Goal: Task Accomplishment & Management: Manage account settings

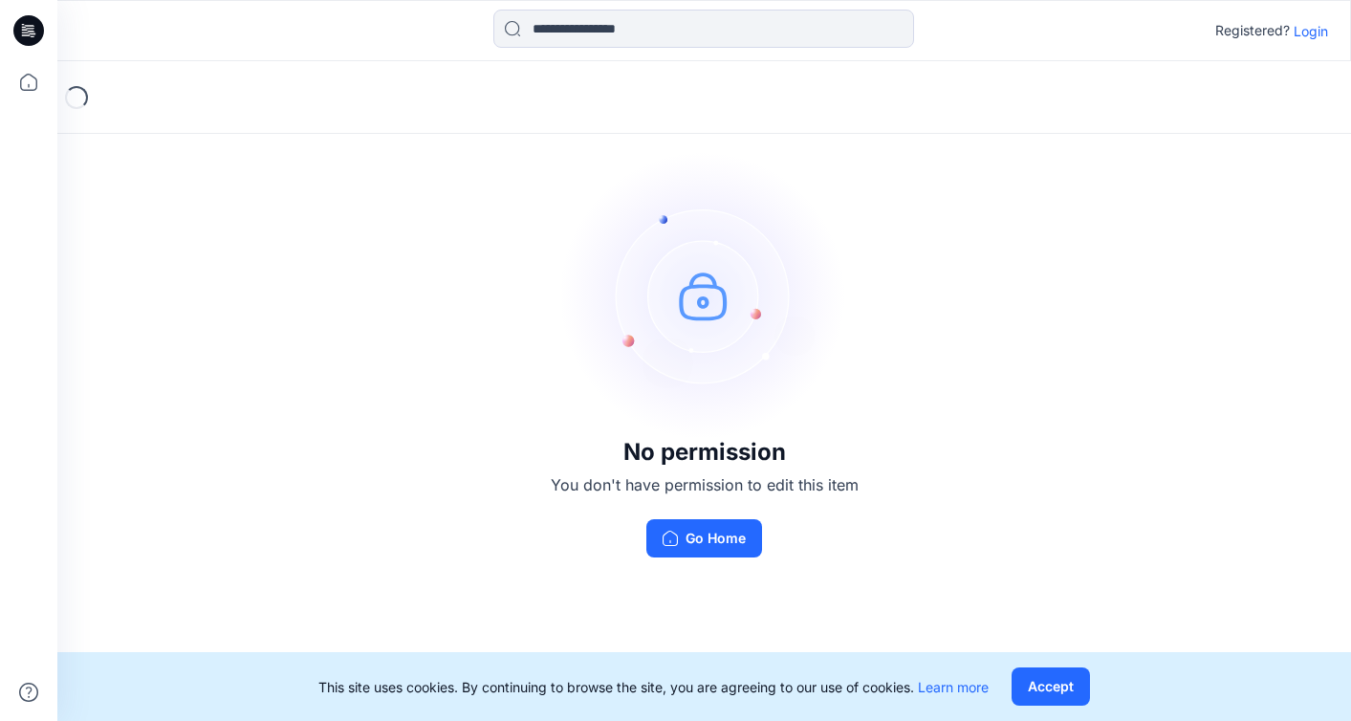
click at [1299, 37] on p "Login" at bounding box center [1311, 31] width 34 height 20
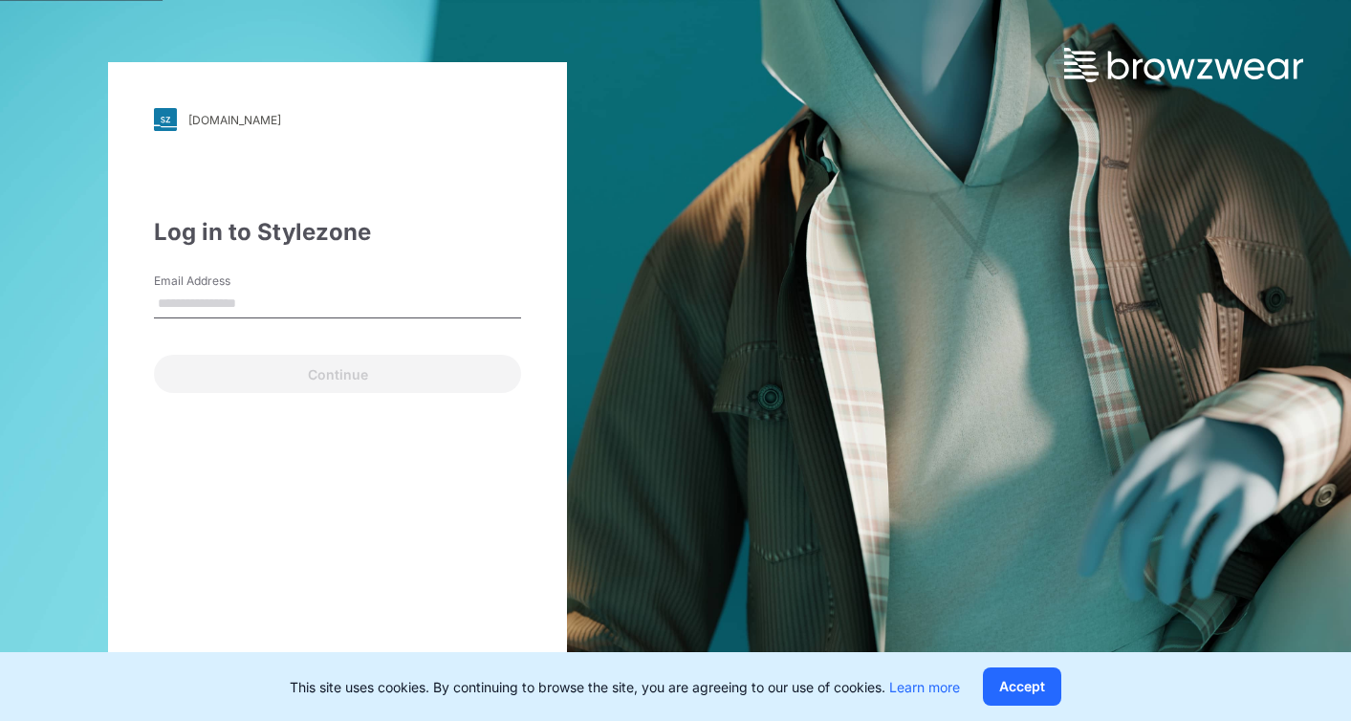
click at [302, 296] on input "Email Address" at bounding box center [337, 304] width 367 height 29
type input "**********"
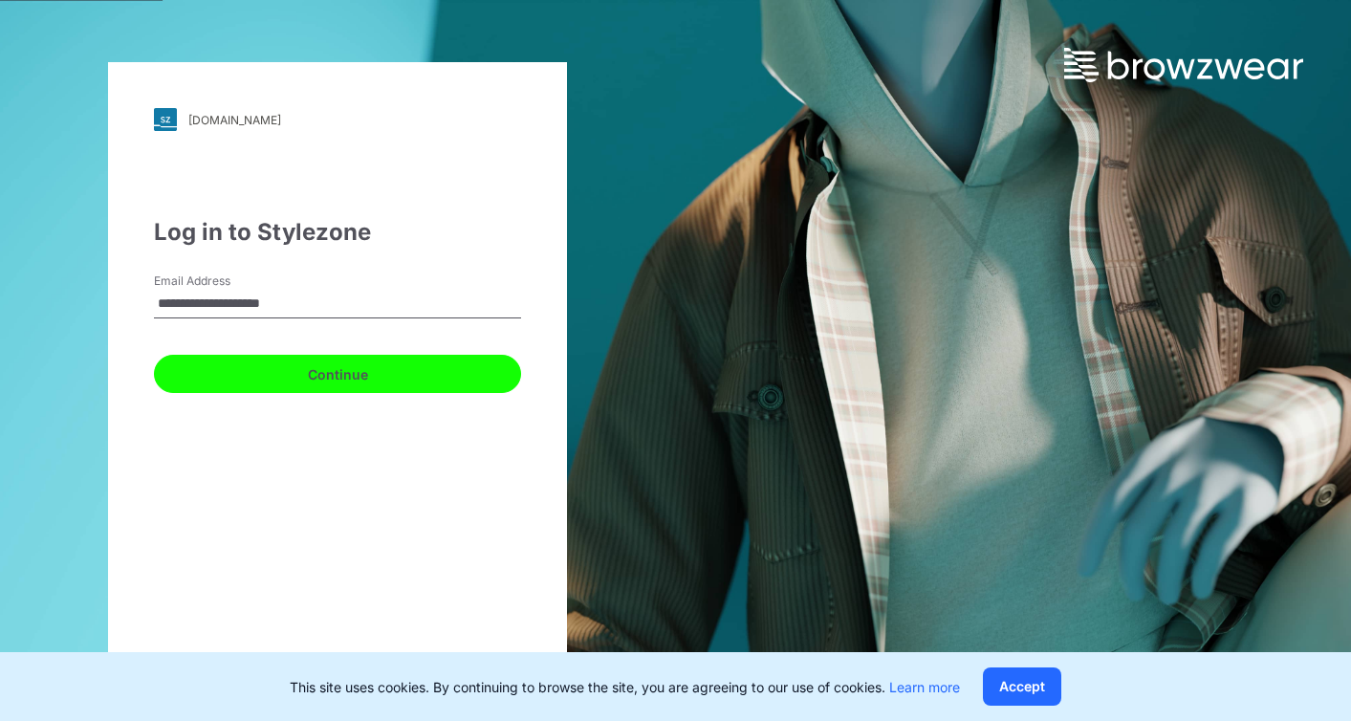
click at [307, 382] on button "Continue" at bounding box center [337, 374] width 367 height 38
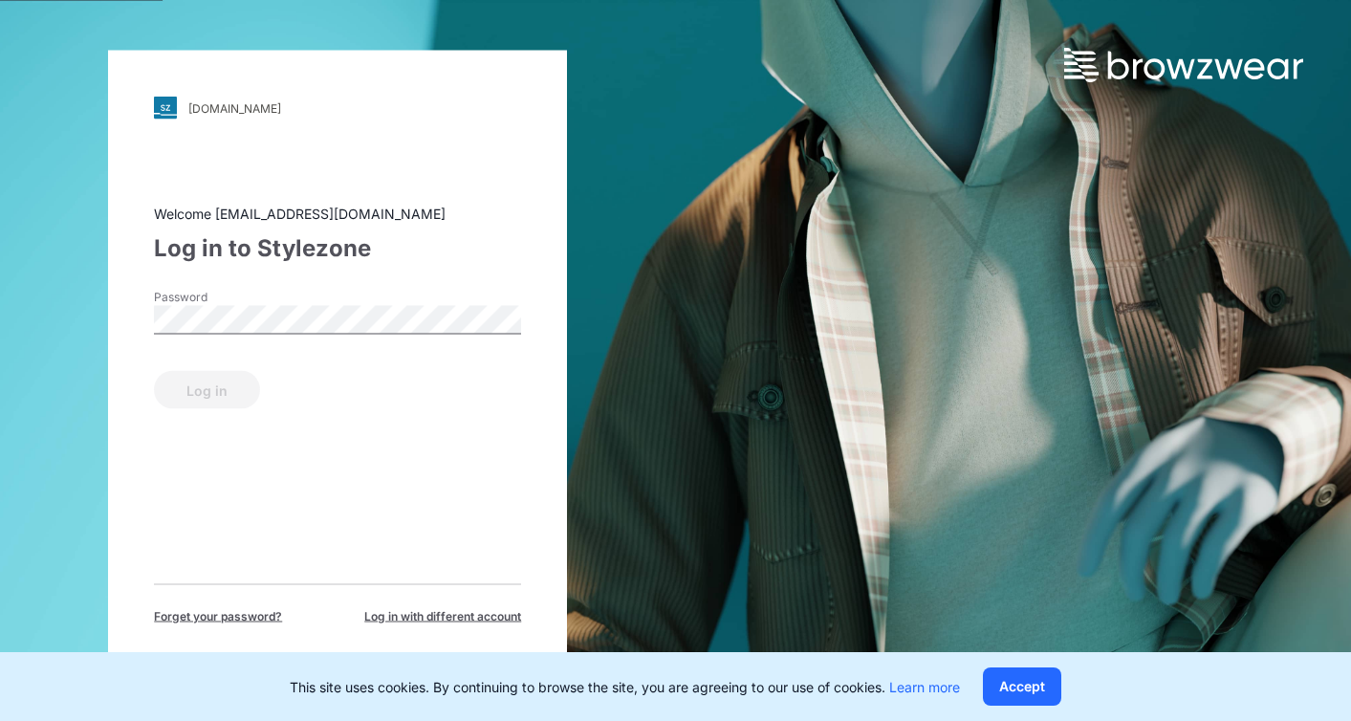
click at [327, 297] on div "Password" at bounding box center [337, 317] width 367 height 57
click at [221, 393] on button "Log in" at bounding box center [207, 390] width 106 height 38
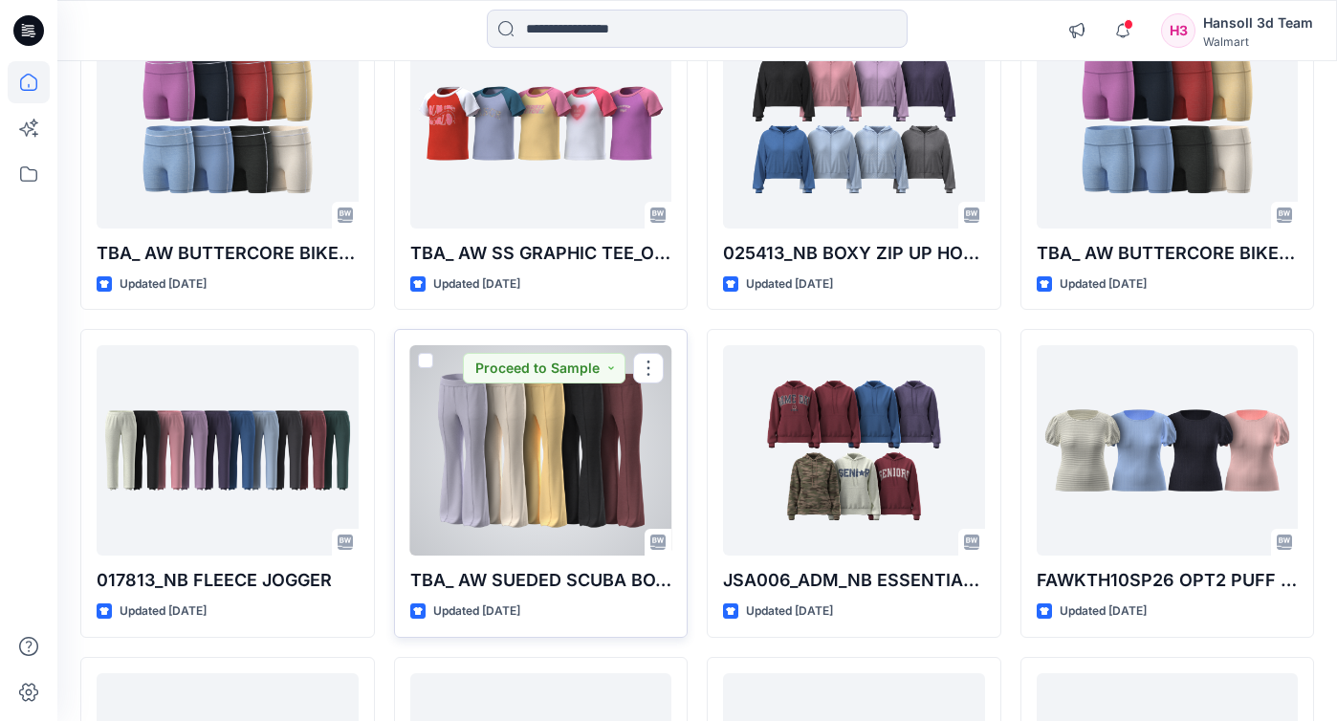
scroll to position [956, 0]
